Goal: Task Accomplishment & Management: Complete application form

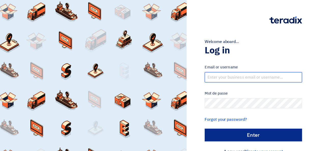
type input "[EMAIL_ADDRESS][DOMAIN_NAME]"
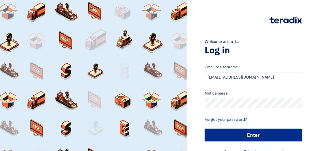
click at [245, 136] on input "الدخول" at bounding box center [252, 135] width 97 height 13
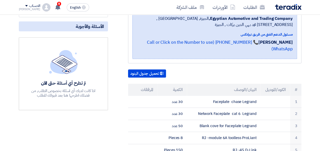
scroll to position [102, 0]
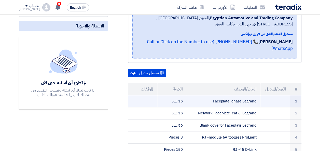
drag, startPoint x: 255, startPoint y: 94, endPoint x: 210, endPoint y: 97, distance: 44.6
click at [210, 97] on td "Faceplate chase Legrand" at bounding box center [223, 101] width 73 height 12
drag, startPoint x: 210, startPoint y: 97, endPoint x: 220, endPoint y: 96, distance: 9.2
copy td "Faceplate chase Legrand"
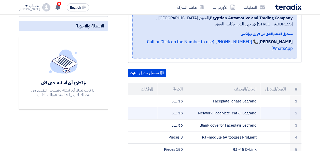
drag, startPoint x: 254, startPoint y: 107, endPoint x: 235, endPoint y: 107, distance: 19.3
click at [235, 107] on td "Network Faceplate cat 6 Legrand" at bounding box center [223, 113] width 73 height 12
drag, startPoint x: 235, startPoint y: 107, endPoint x: 207, endPoint y: 105, distance: 27.5
click at [207, 107] on td "Network Faceplate cat 6 Legrand" at bounding box center [223, 113] width 73 height 12
drag, startPoint x: 197, startPoint y: 105, endPoint x: 258, endPoint y: 102, distance: 60.6
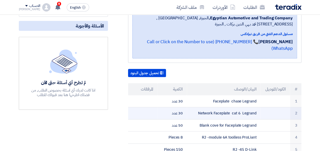
click at [258, 107] on td "Network Faceplate cat 6 Legrand" at bounding box center [223, 113] width 73 height 12
drag, startPoint x: 258, startPoint y: 102, endPoint x: 252, endPoint y: 106, distance: 6.8
copy td "Network Faceplate cat 6 Legrand"
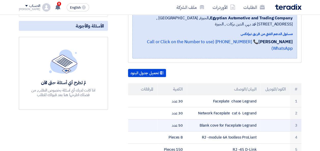
drag, startPoint x: 259, startPoint y: 120, endPoint x: 200, endPoint y: 120, distance: 59.0
click at [200, 120] on td "Blank cove for Faceplate Legrand" at bounding box center [223, 125] width 73 height 12
copy td "Blank cove for Faceplate Legrand"
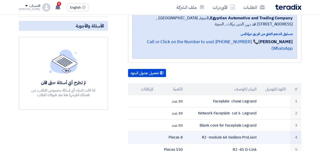
drag, startPoint x: 202, startPoint y: 131, endPoint x: 257, endPoint y: 135, distance: 55.1
click at [257, 135] on td "RJ -module 6A toolless ProLiant" at bounding box center [223, 137] width 73 height 12
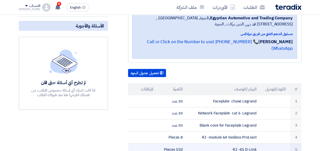
copy td "RJ -module 6A toolless ProLiant"
drag, startPoint x: 258, startPoint y: 144, endPoint x: 232, endPoint y: 142, distance: 26.5
click at [232, 143] on td "RJ -45 D-Link" at bounding box center [223, 149] width 73 height 12
drag, startPoint x: 232, startPoint y: 142, endPoint x: 236, endPoint y: 142, distance: 4.3
copy td "RJ -45 D-Link"
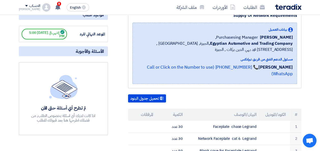
scroll to position [0, 0]
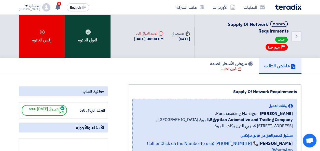
click at [93, 44] on div "قبول الدعوه" at bounding box center [88, 36] width 46 height 43
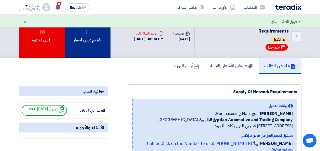
click at [83, 37] on div "تقديم عرض أسعار" at bounding box center [88, 36] width 46 height 43
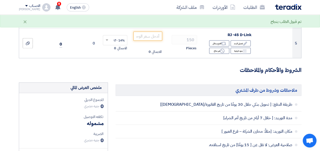
scroll to position [203, 0]
